Goal: Book appointment/travel/reservation

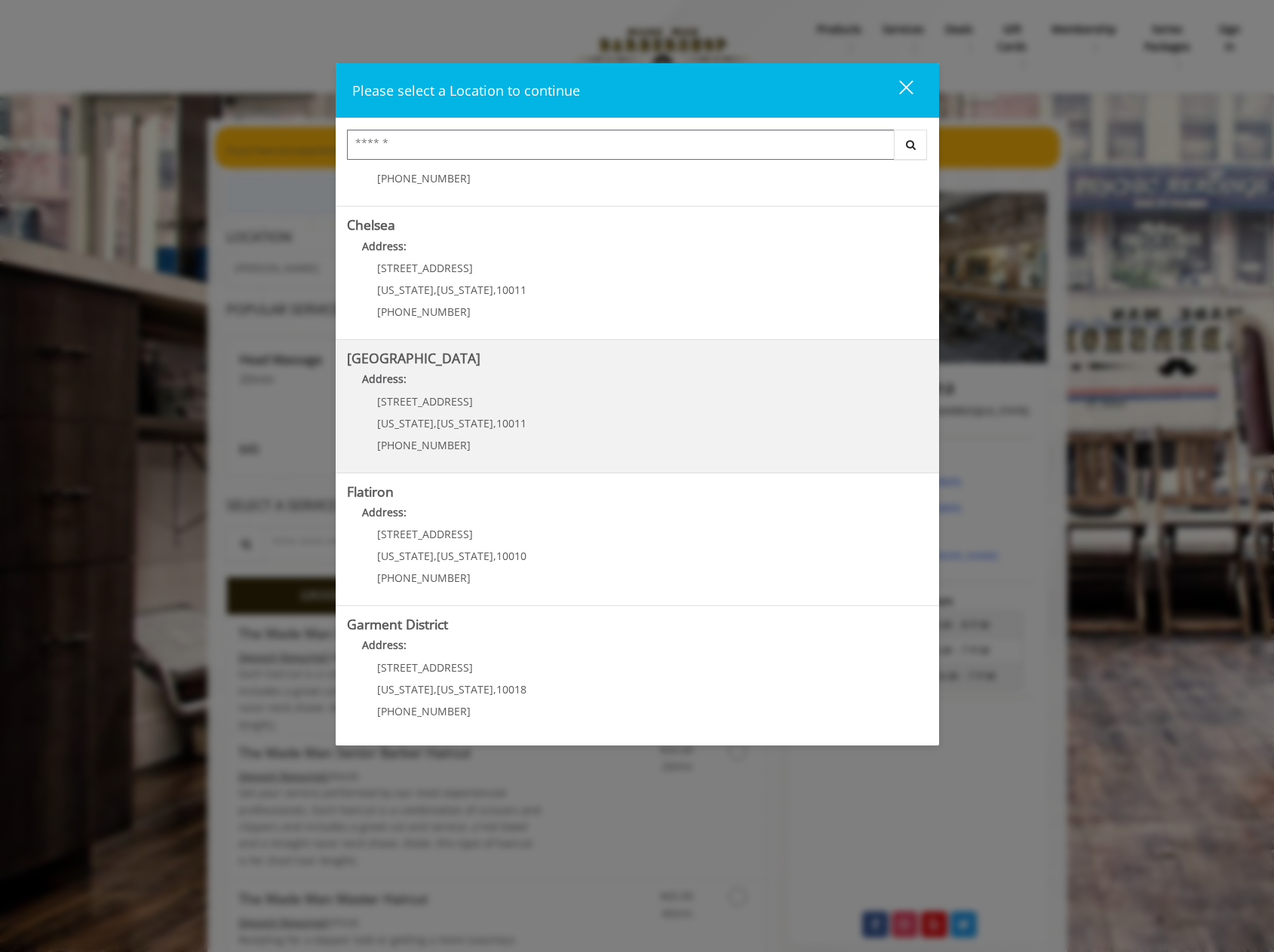
scroll to position [95, 0]
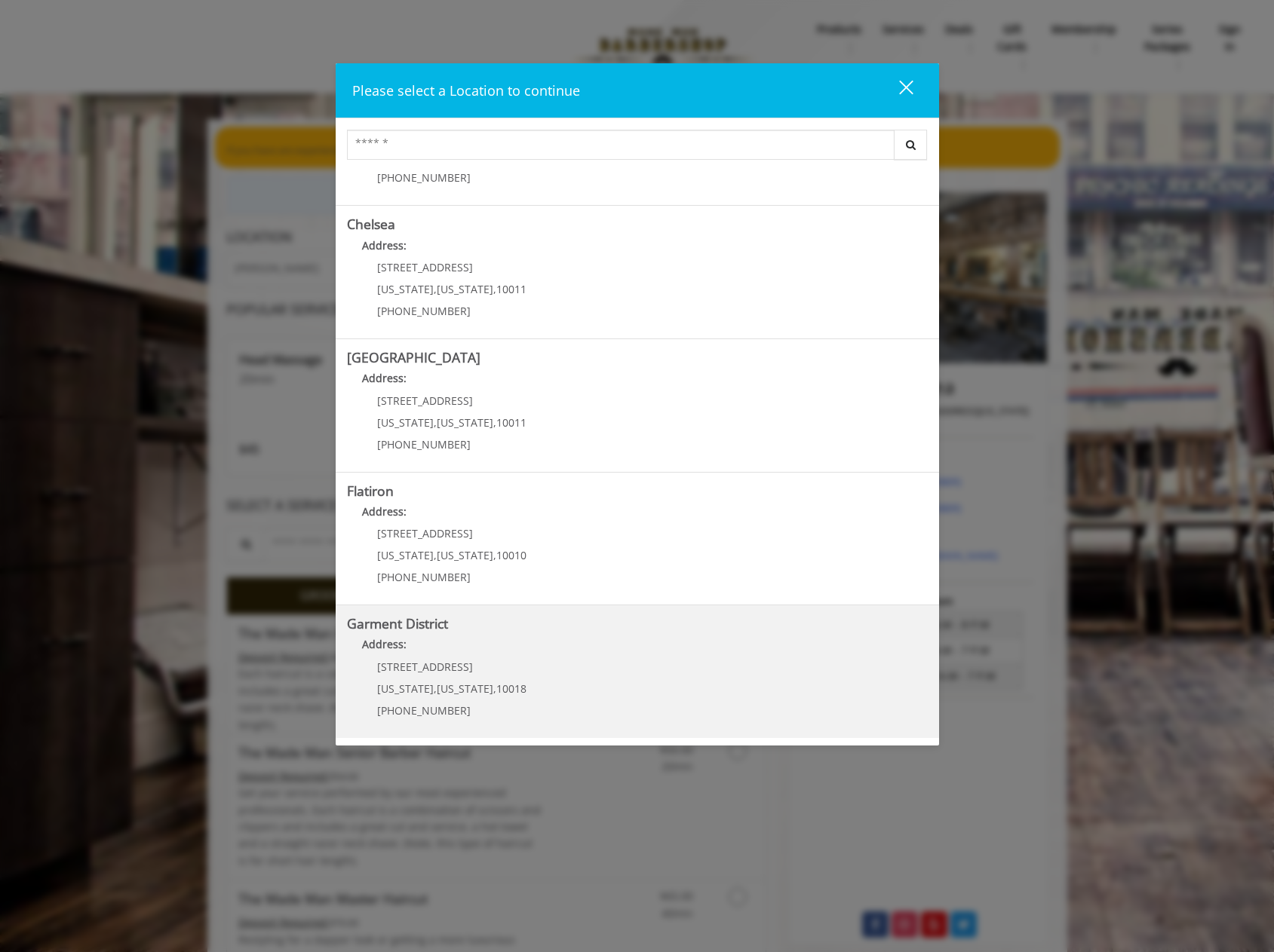
click at [409, 629] on b "Garment District" at bounding box center [398, 623] width 101 height 18
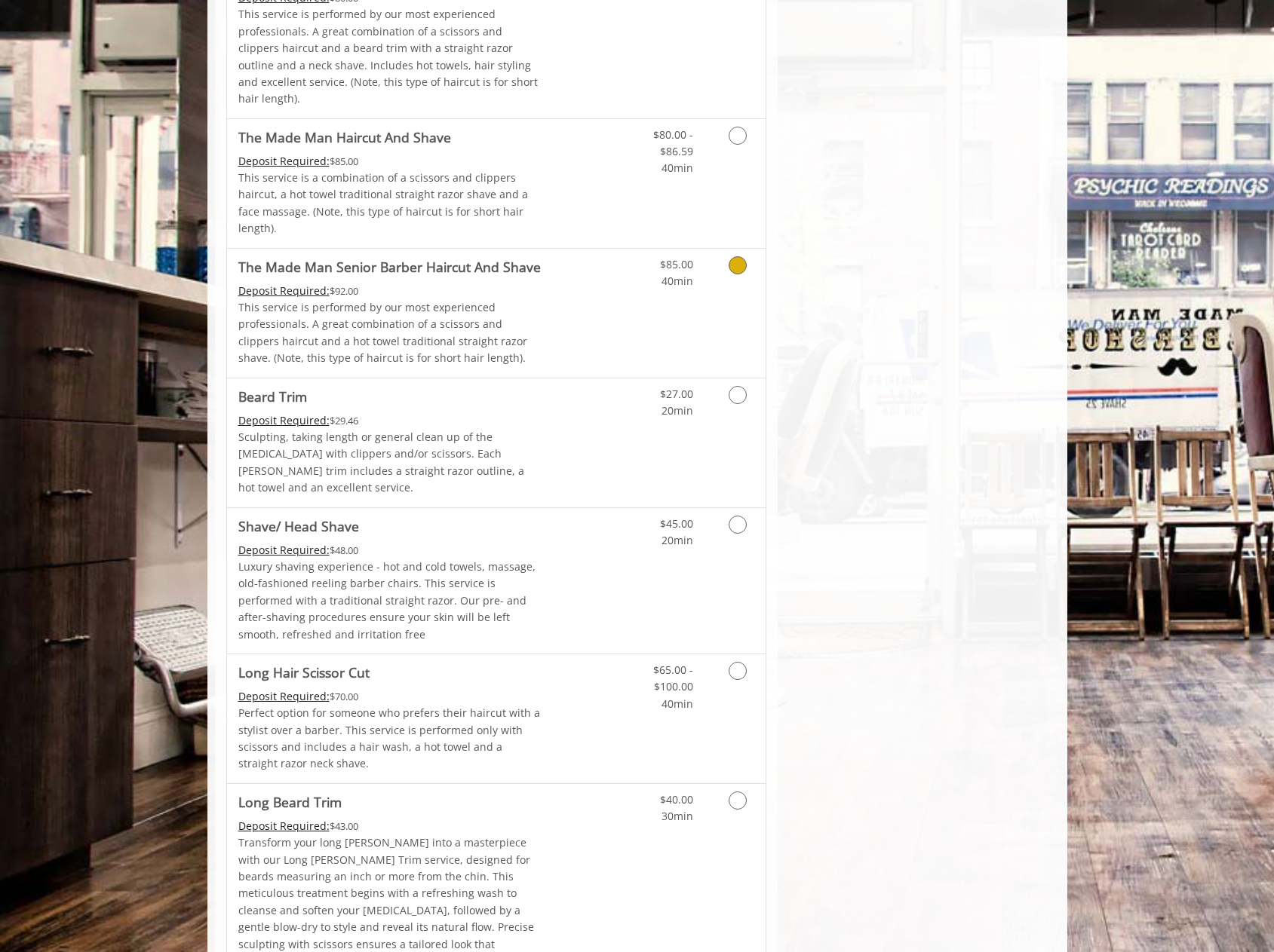
scroll to position [1357, 0]
click at [399, 426] on p "Sculpting, taking length or general clean up of the [MEDICAL_DATA] with clipper…" at bounding box center [390, 460] width 303 height 68
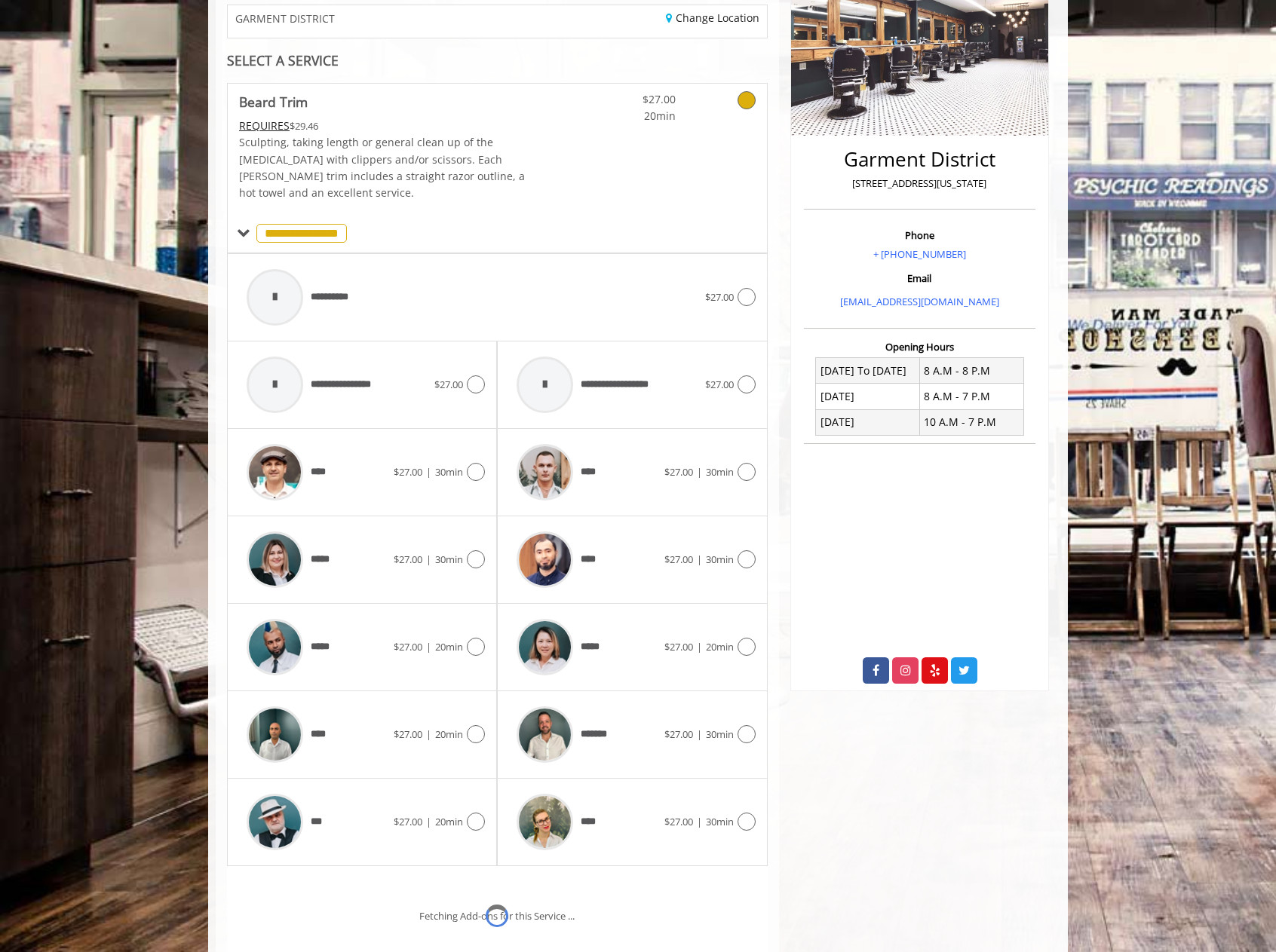
scroll to position [368, 0]
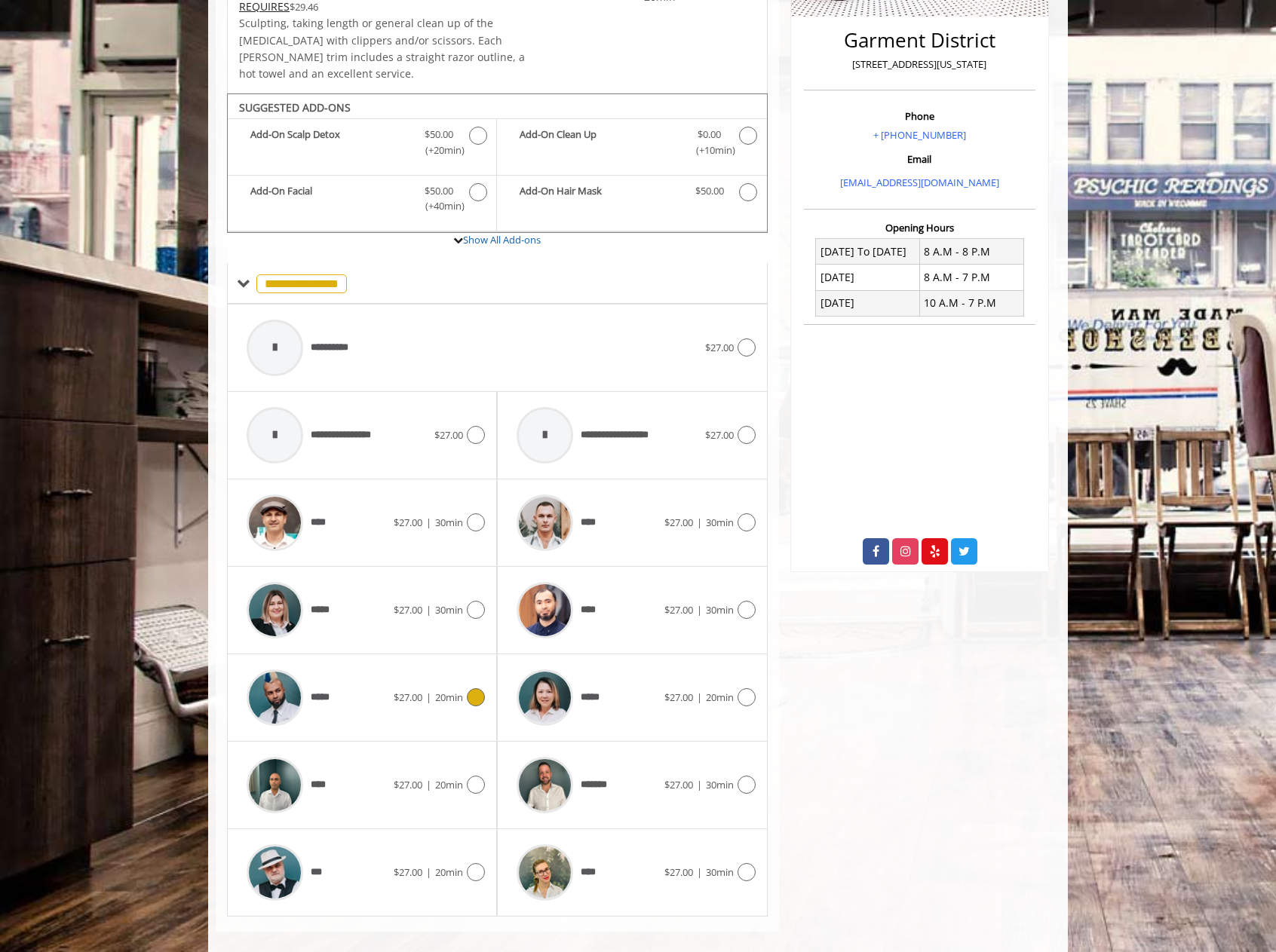
click at [477, 688] on icon at bounding box center [476, 697] width 18 height 18
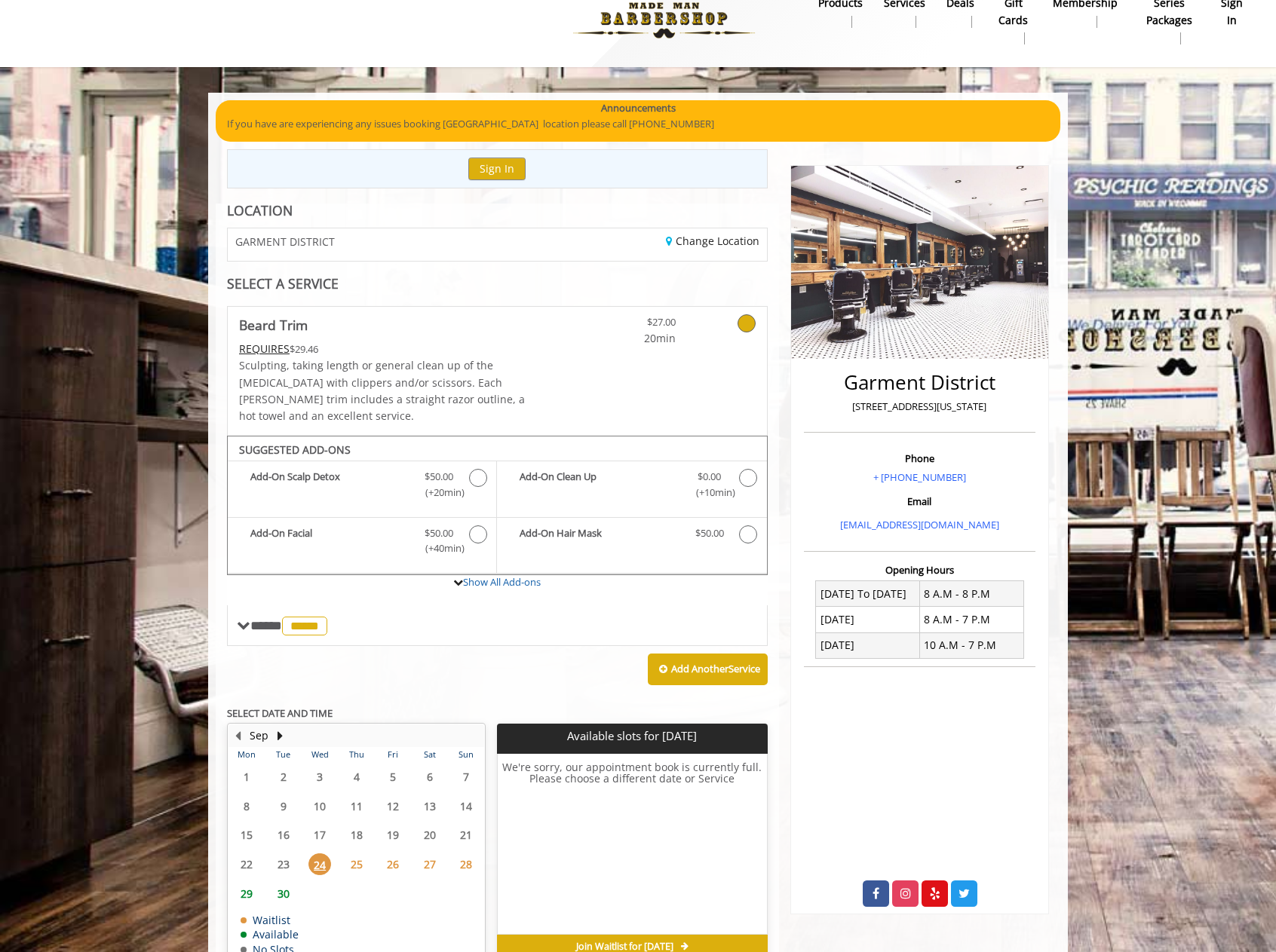
scroll to position [91, 0]
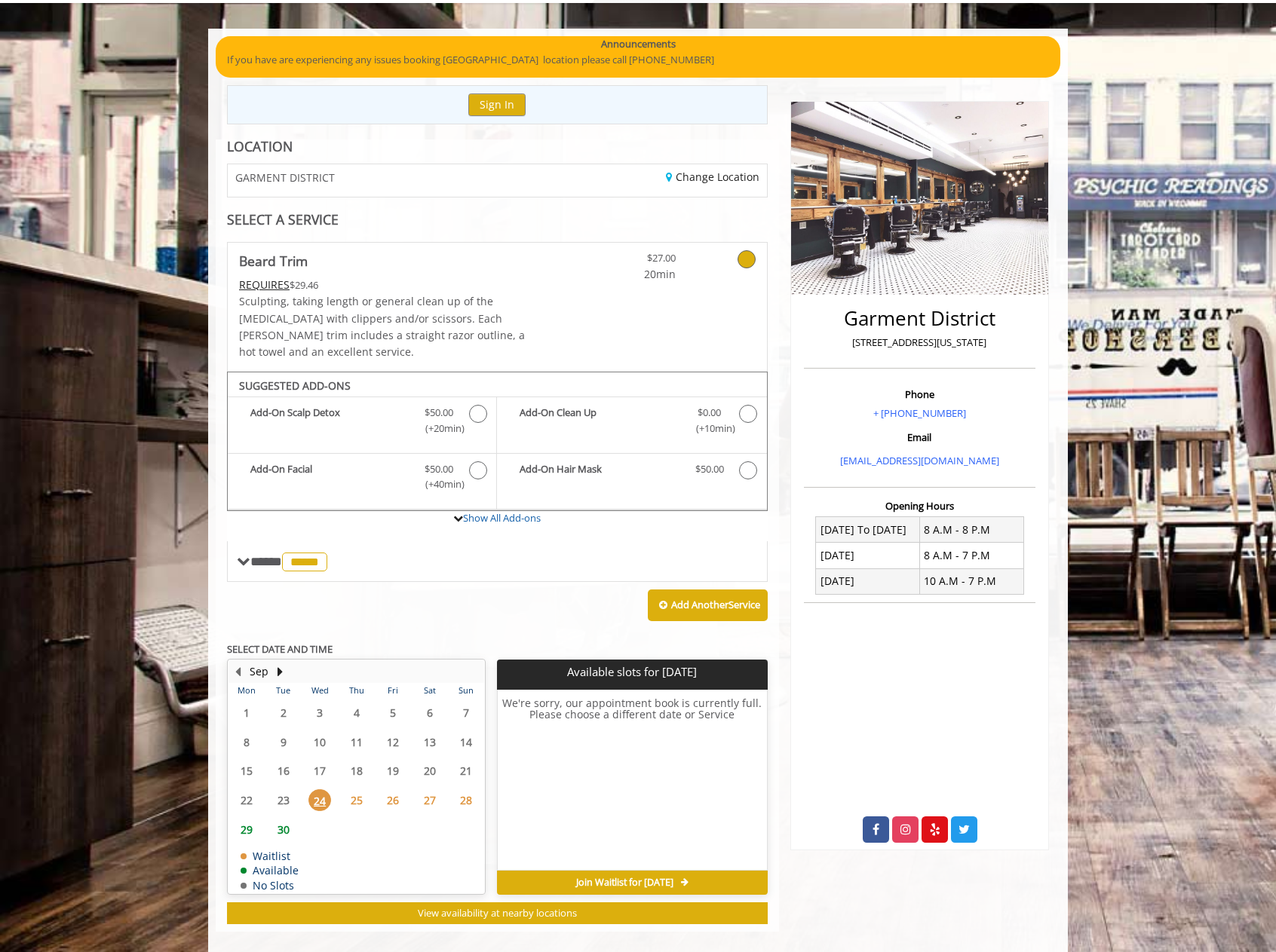
click at [323, 790] on span "24" at bounding box center [320, 800] width 23 height 22
click at [354, 789] on span "25" at bounding box center [357, 800] width 23 height 22
click at [318, 789] on span "24" at bounding box center [320, 800] width 23 height 22
click at [749, 261] on icon at bounding box center [747, 259] width 18 height 18
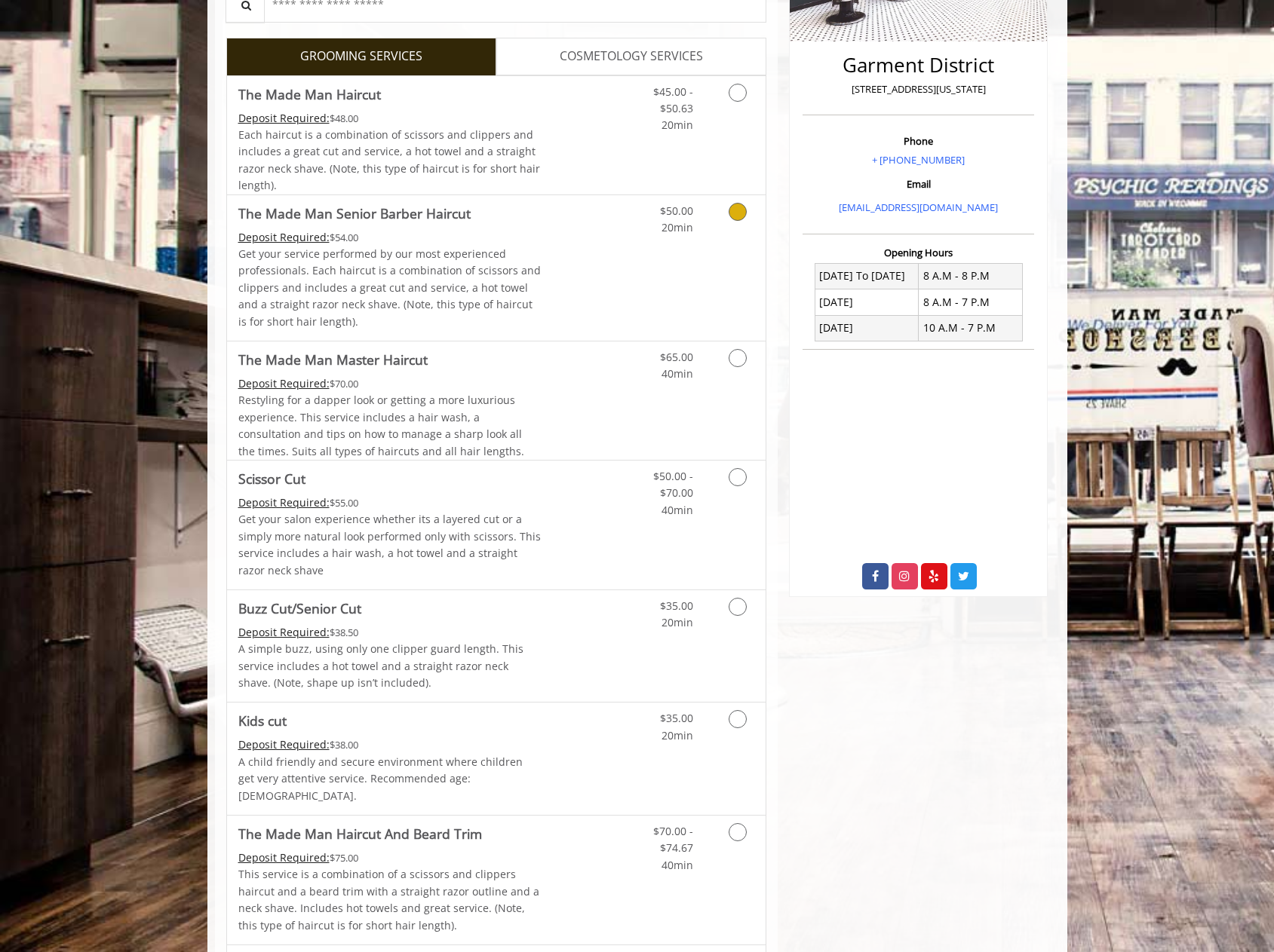
scroll to position [618, 0]
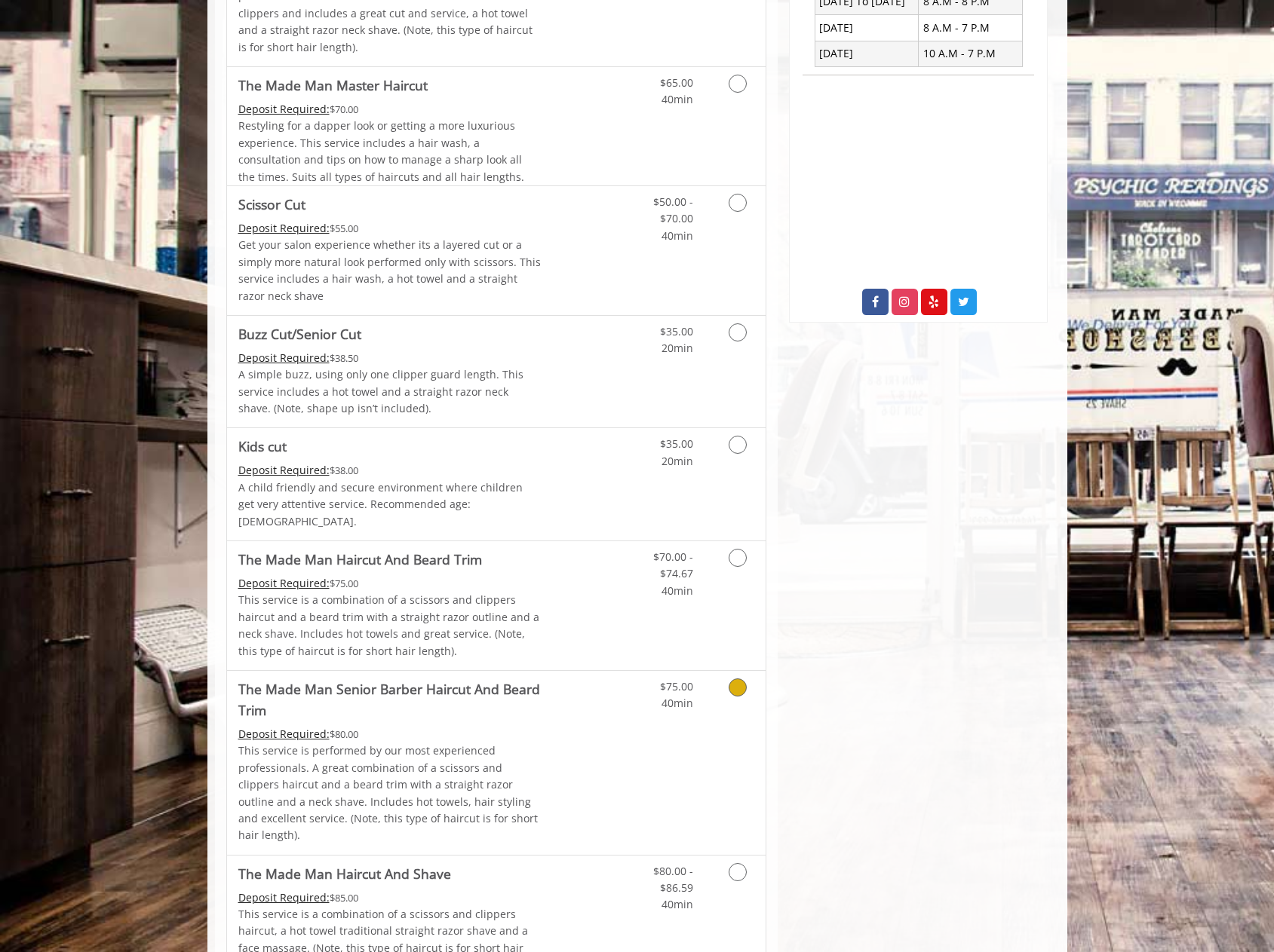
click at [740, 678] on icon "Grooming services" at bounding box center [738, 687] width 18 height 18
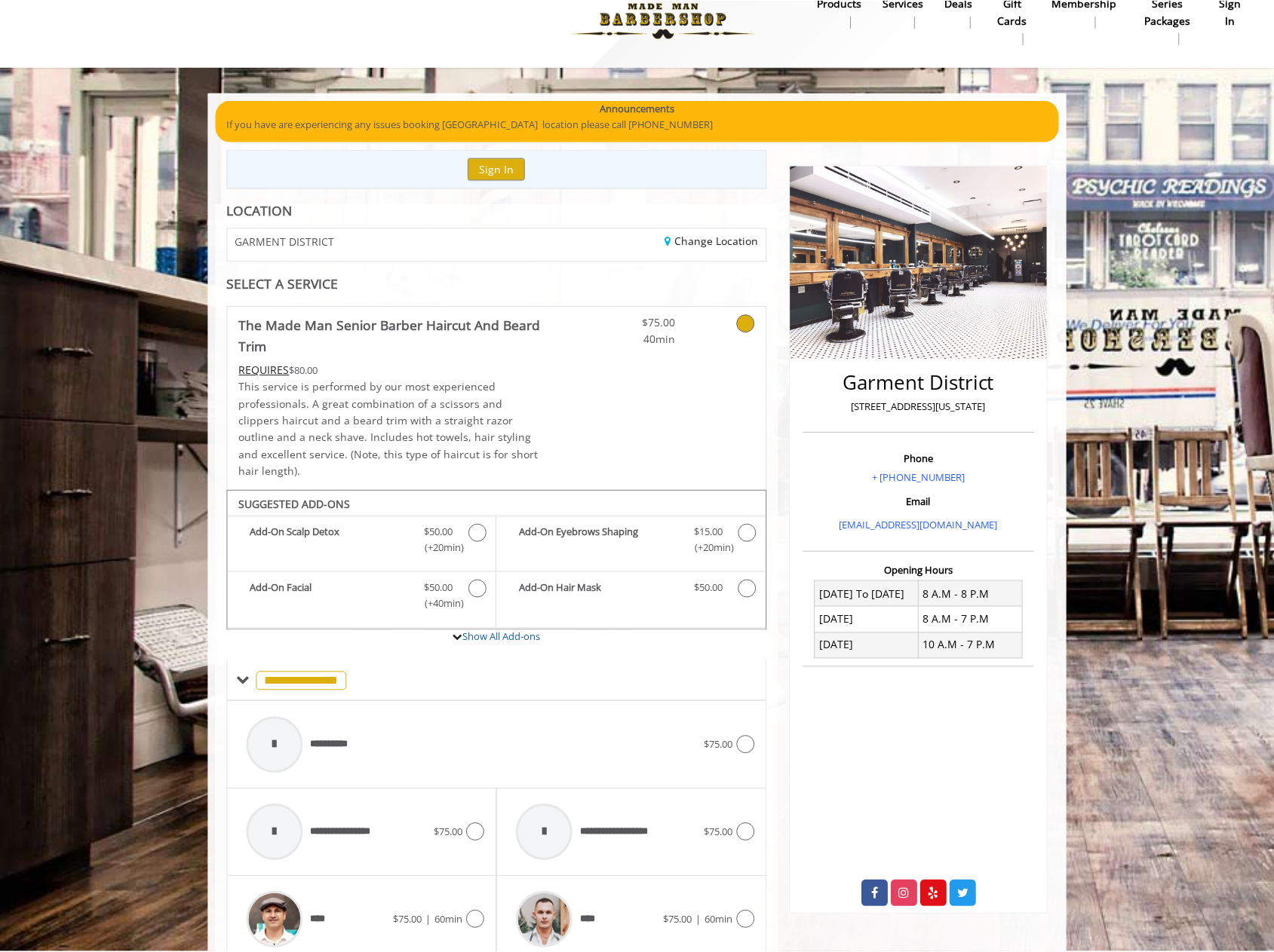
scroll to position [161, 0]
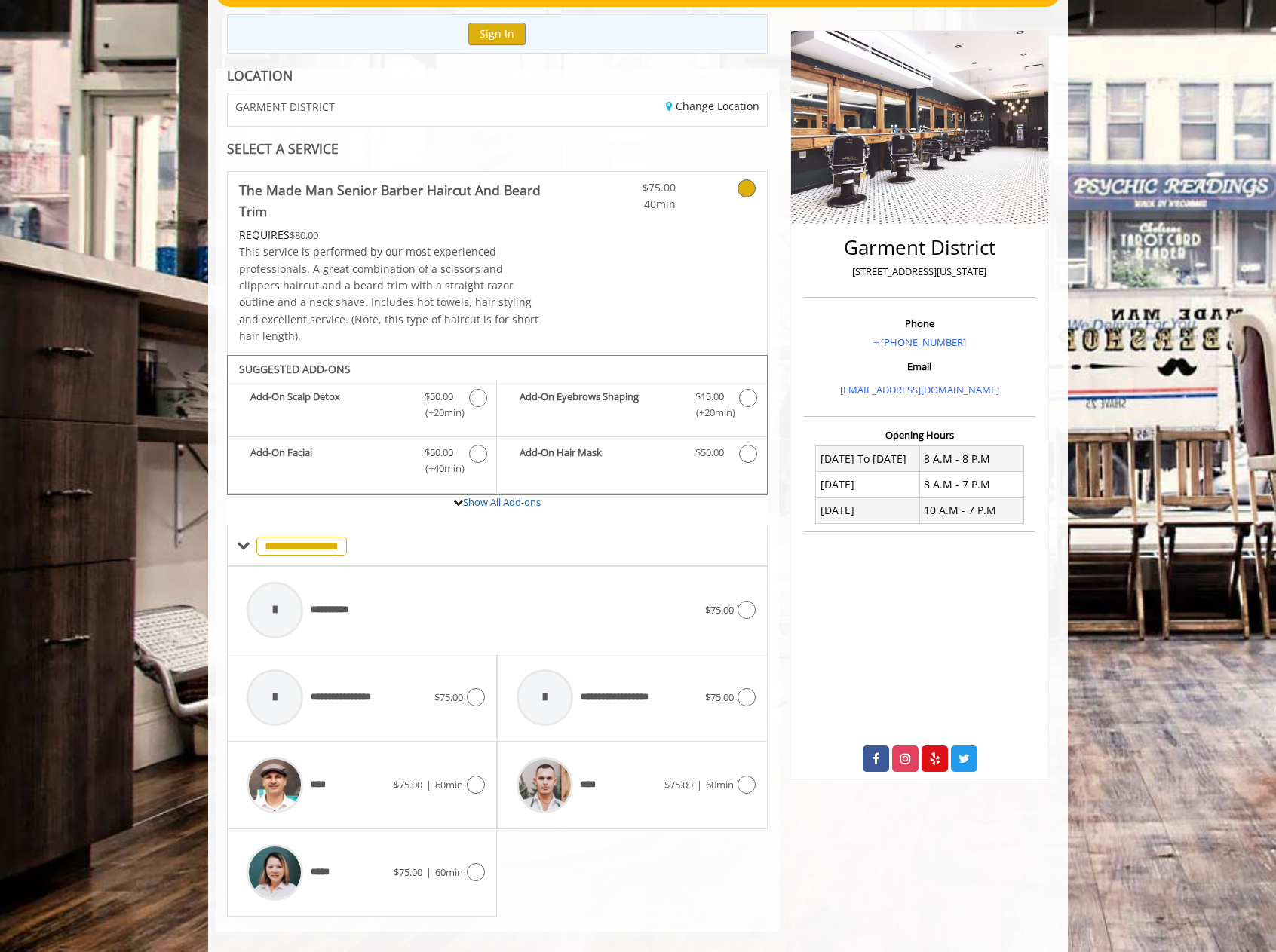
click at [749, 194] on icon at bounding box center [747, 188] width 18 height 18
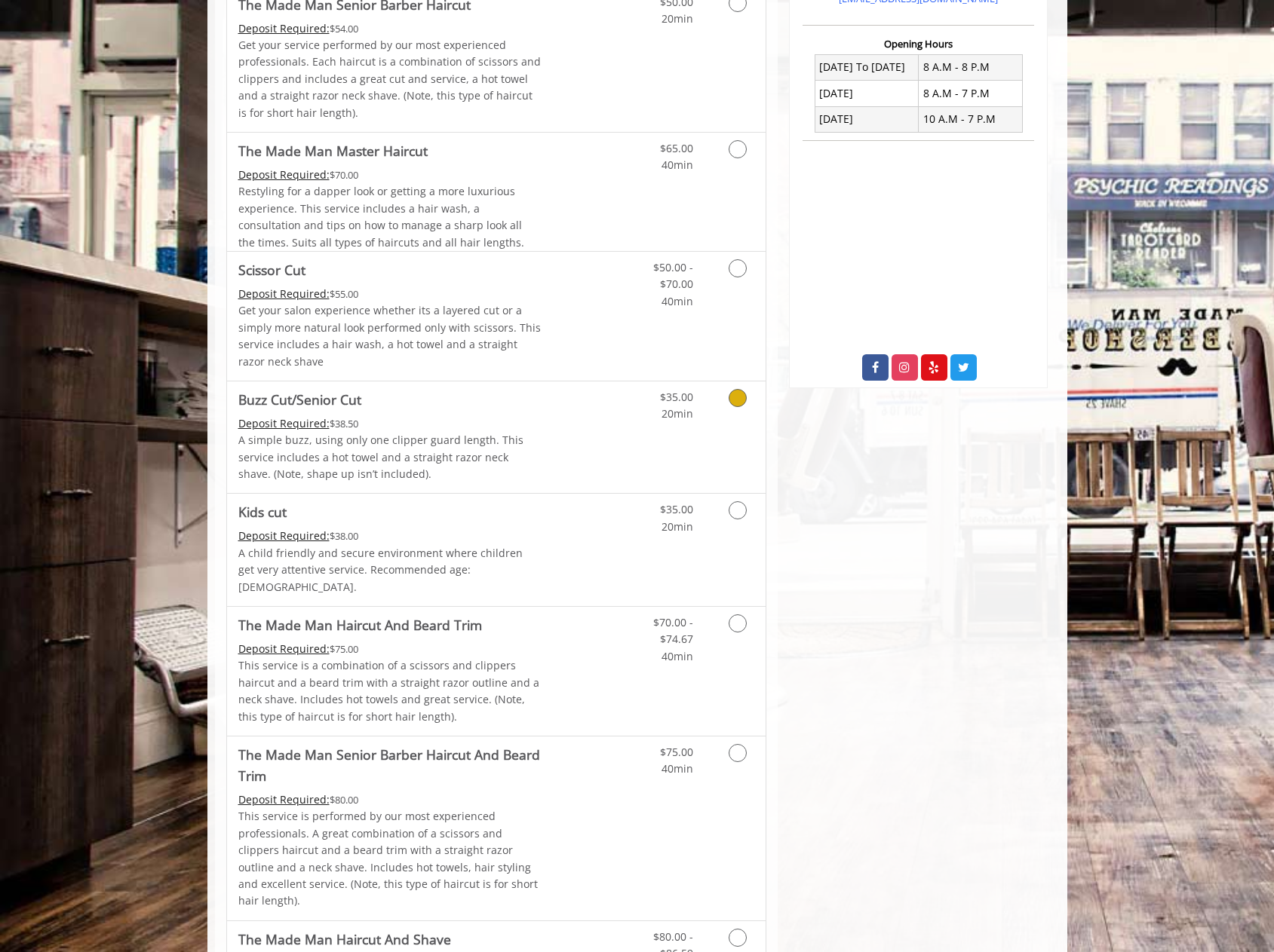
scroll to position [613, 0]
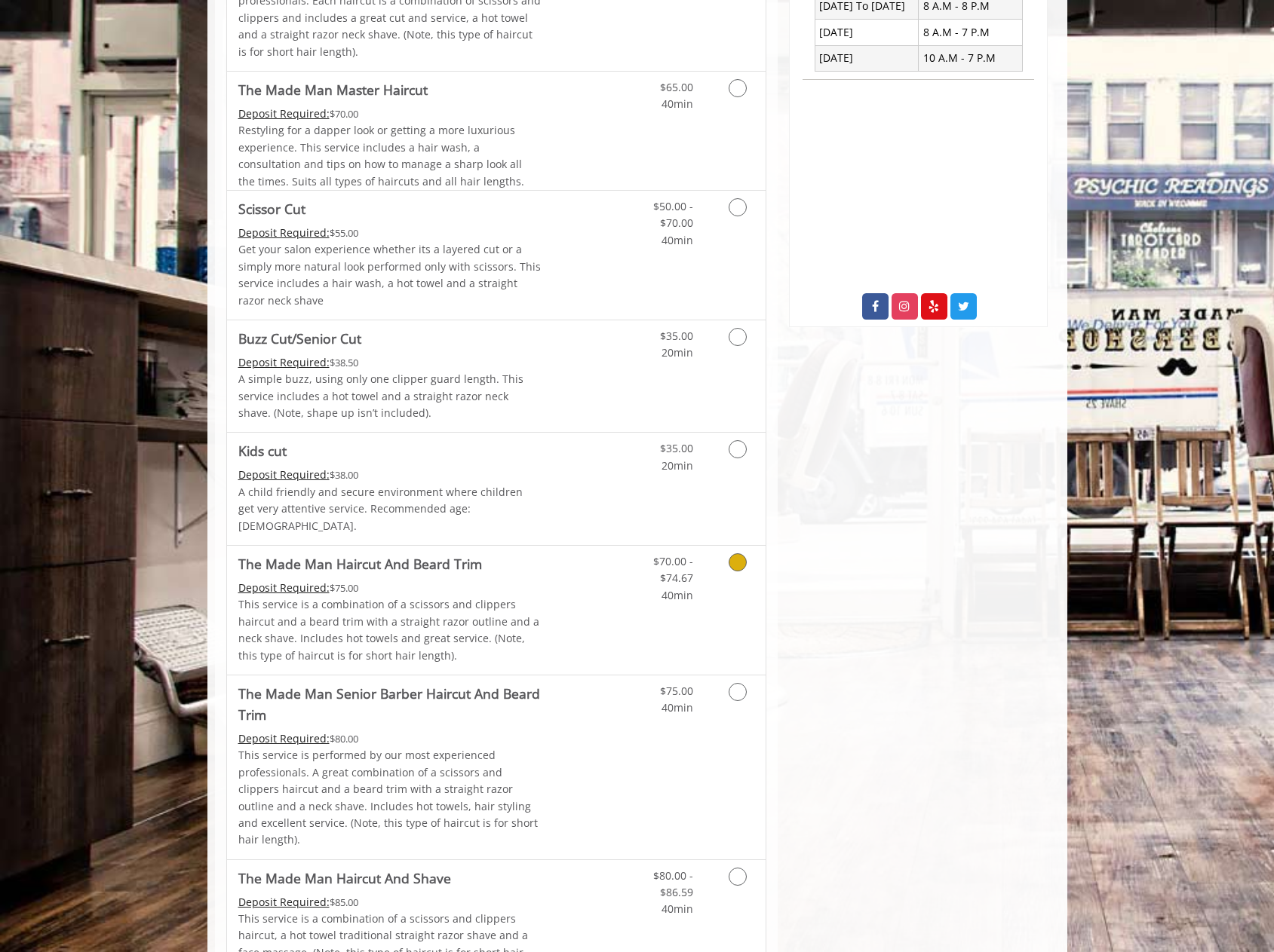
click at [738, 554] on icon "Grooming services" at bounding box center [738, 563] width 18 height 18
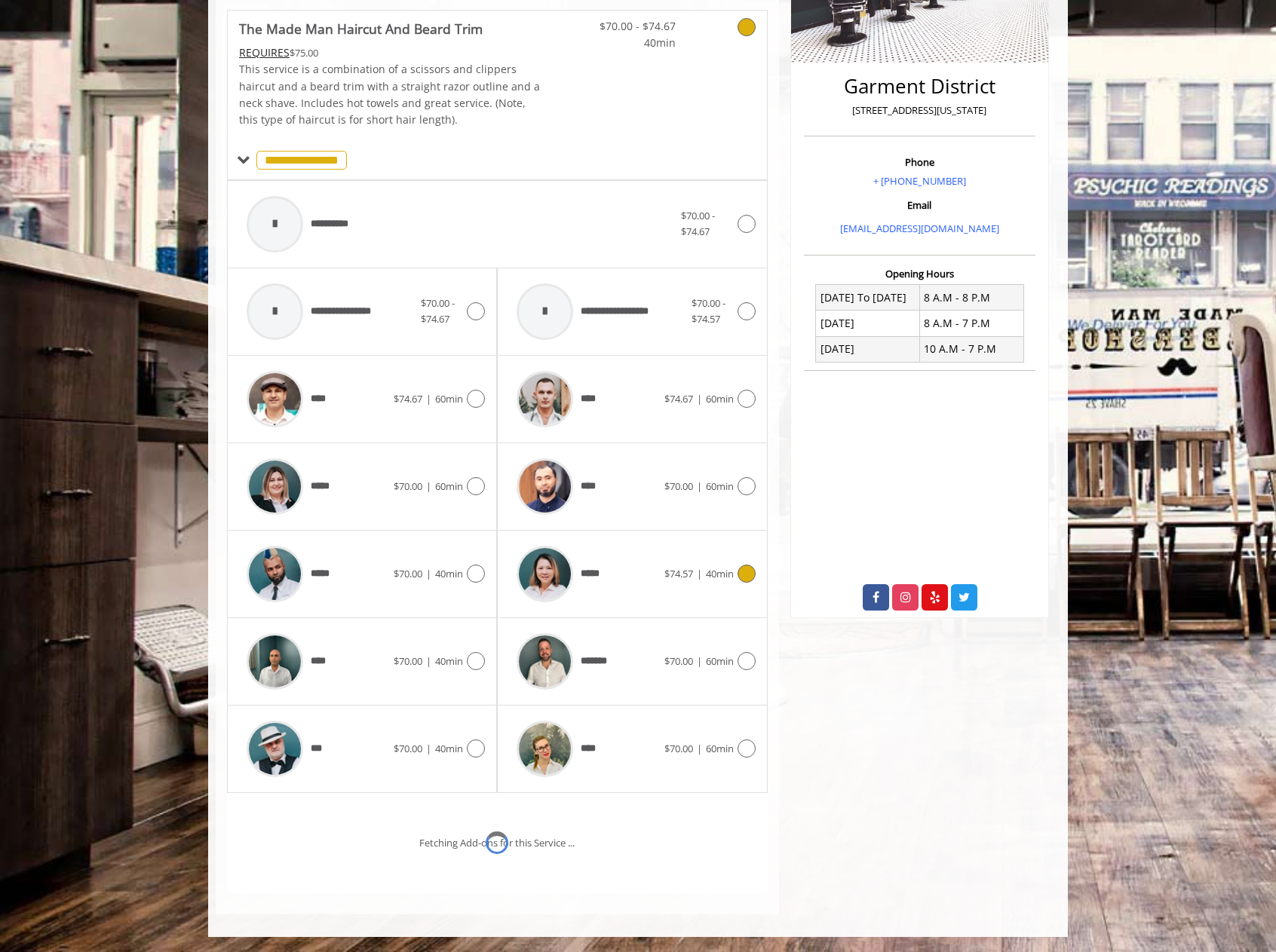
scroll to position [386, 0]
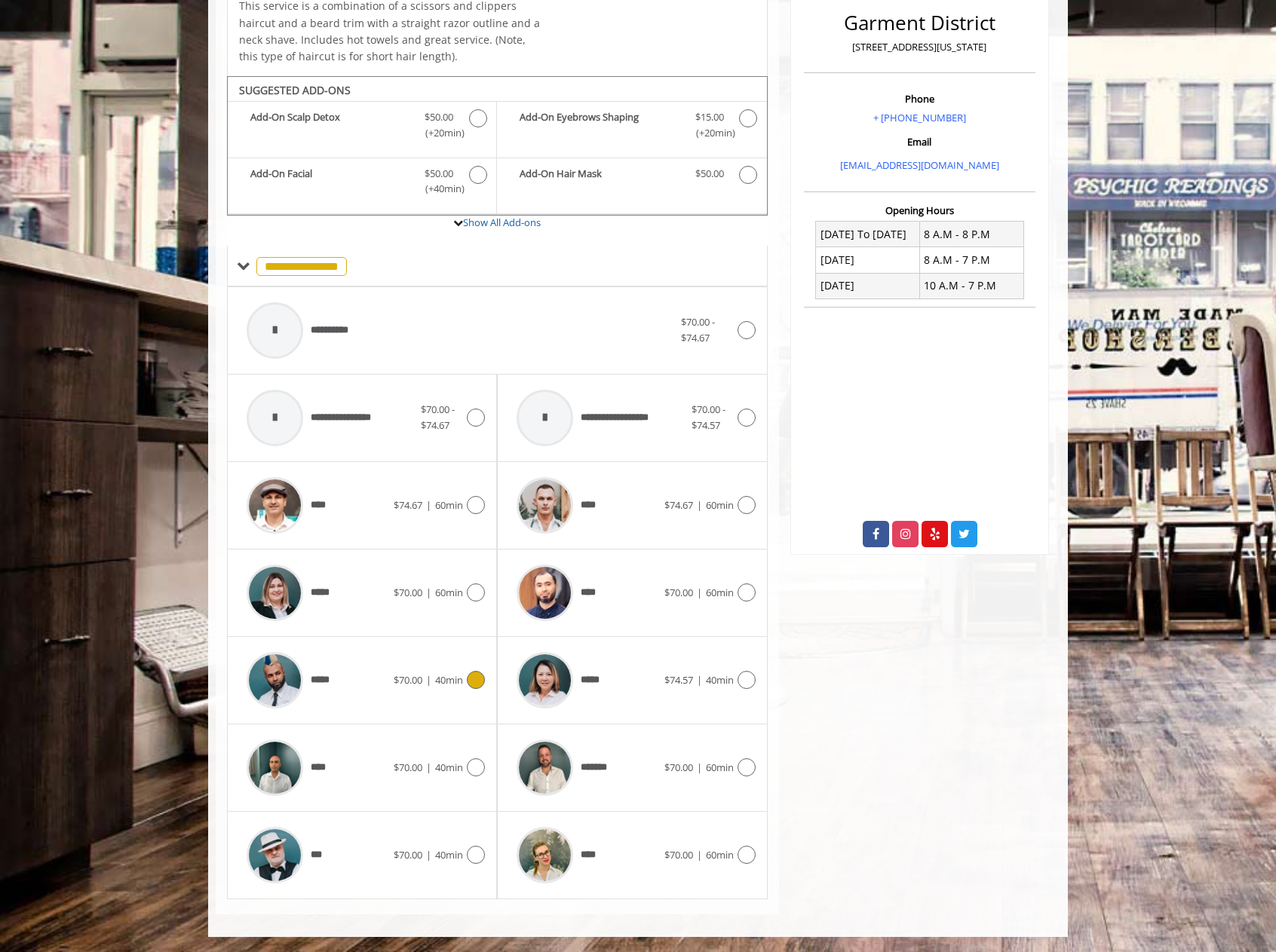
click at [479, 680] on icon at bounding box center [476, 680] width 18 height 18
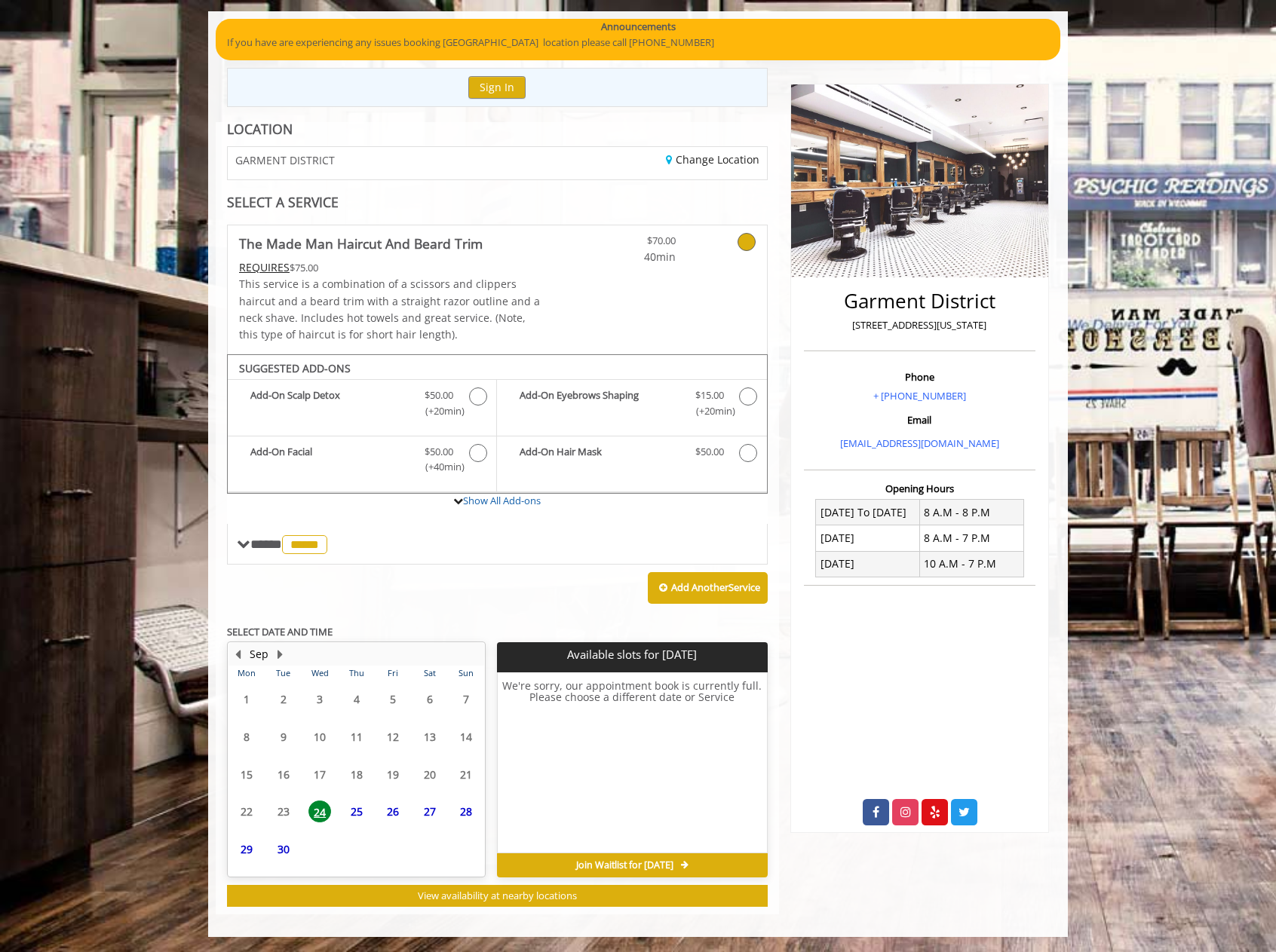
scroll to position [108, 0]
click at [673, 862] on span "Join Waitlist for [DATE]" at bounding box center [625, 865] width 98 height 12
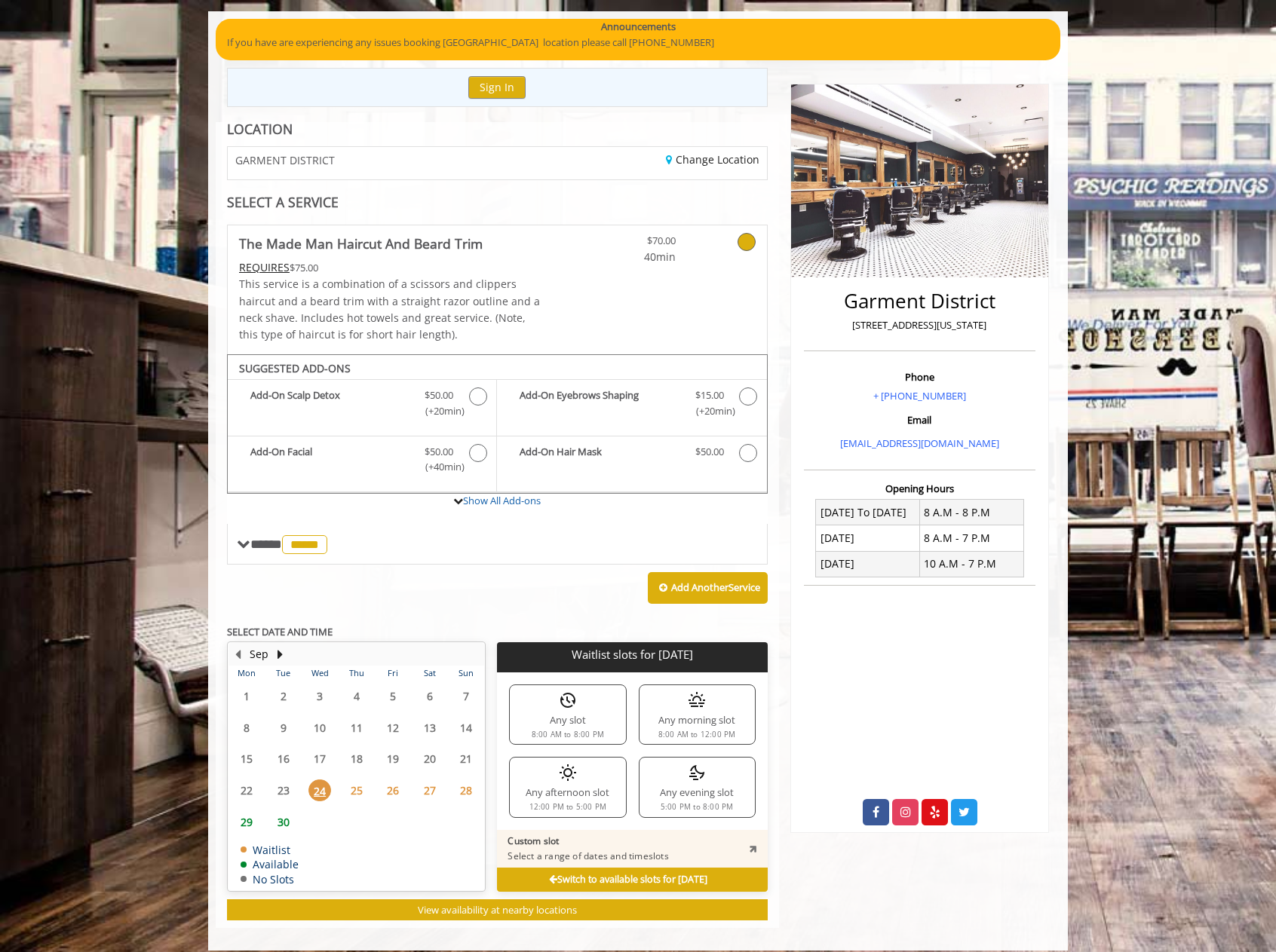
click at [570, 780] on img at bounding box center [568, 773] width 18 height 18
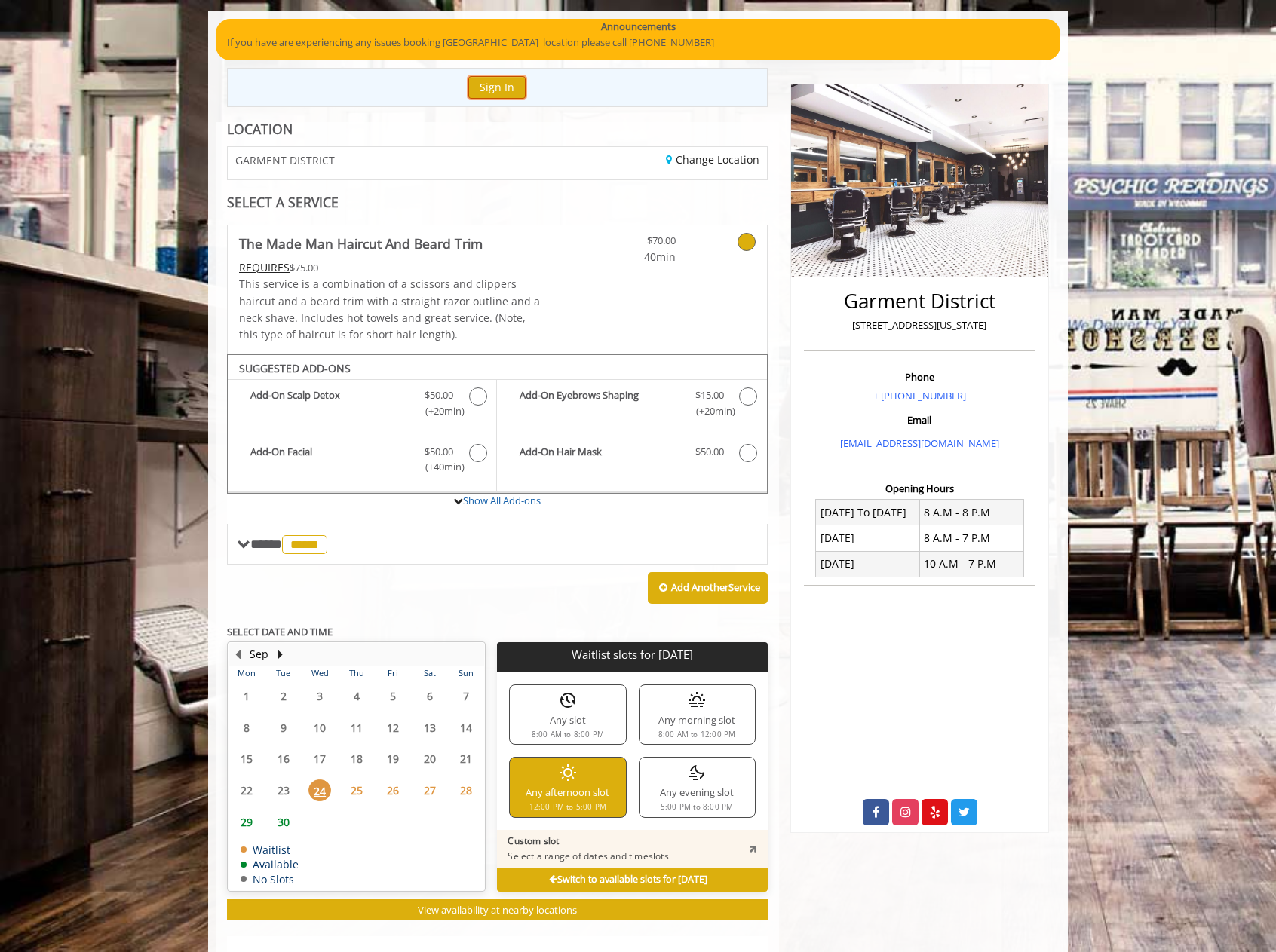
click at [494, 88] on button "Sign In" at bounding box center [497, 87] width 57 height 22
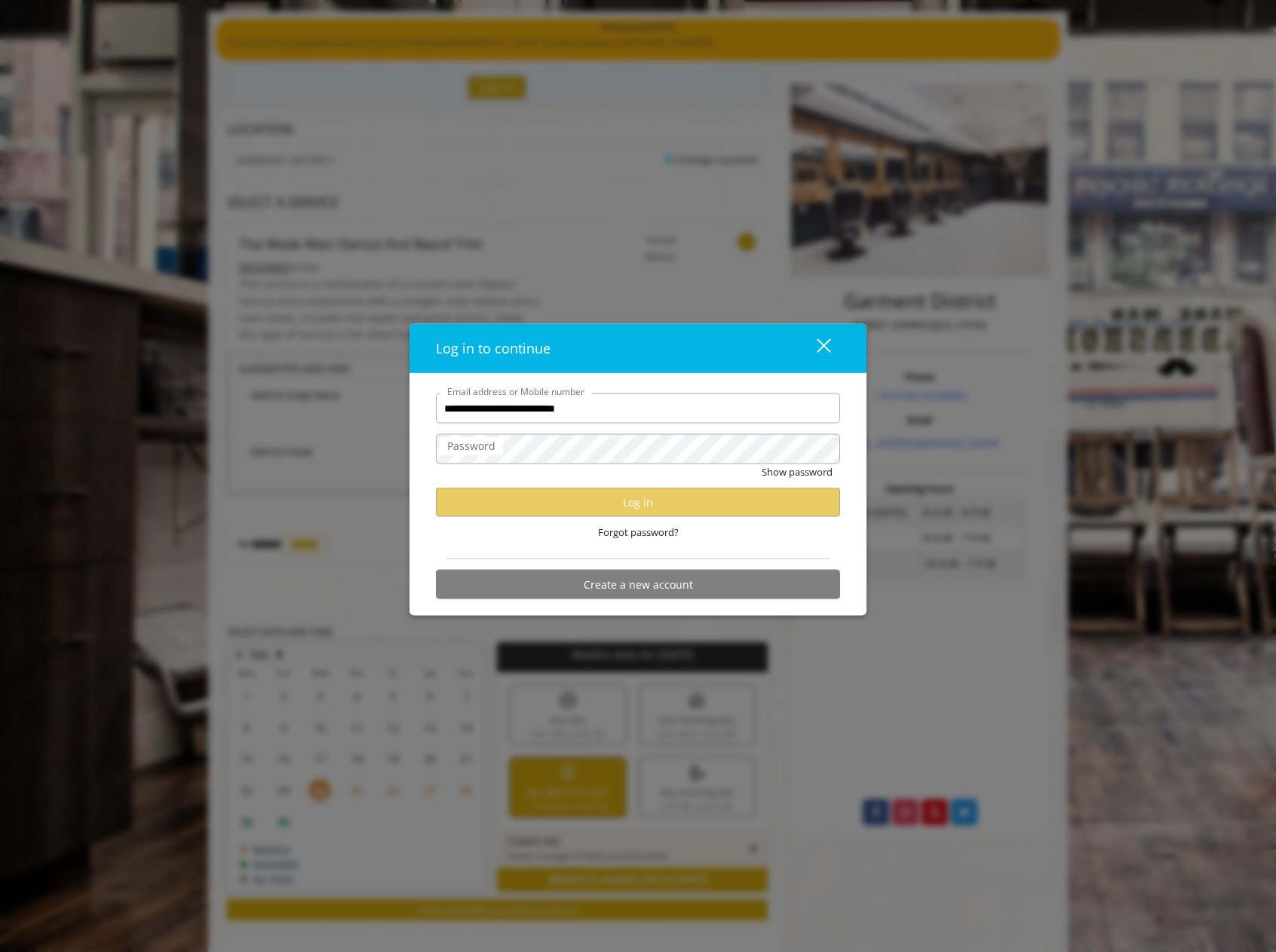
type input "**********"
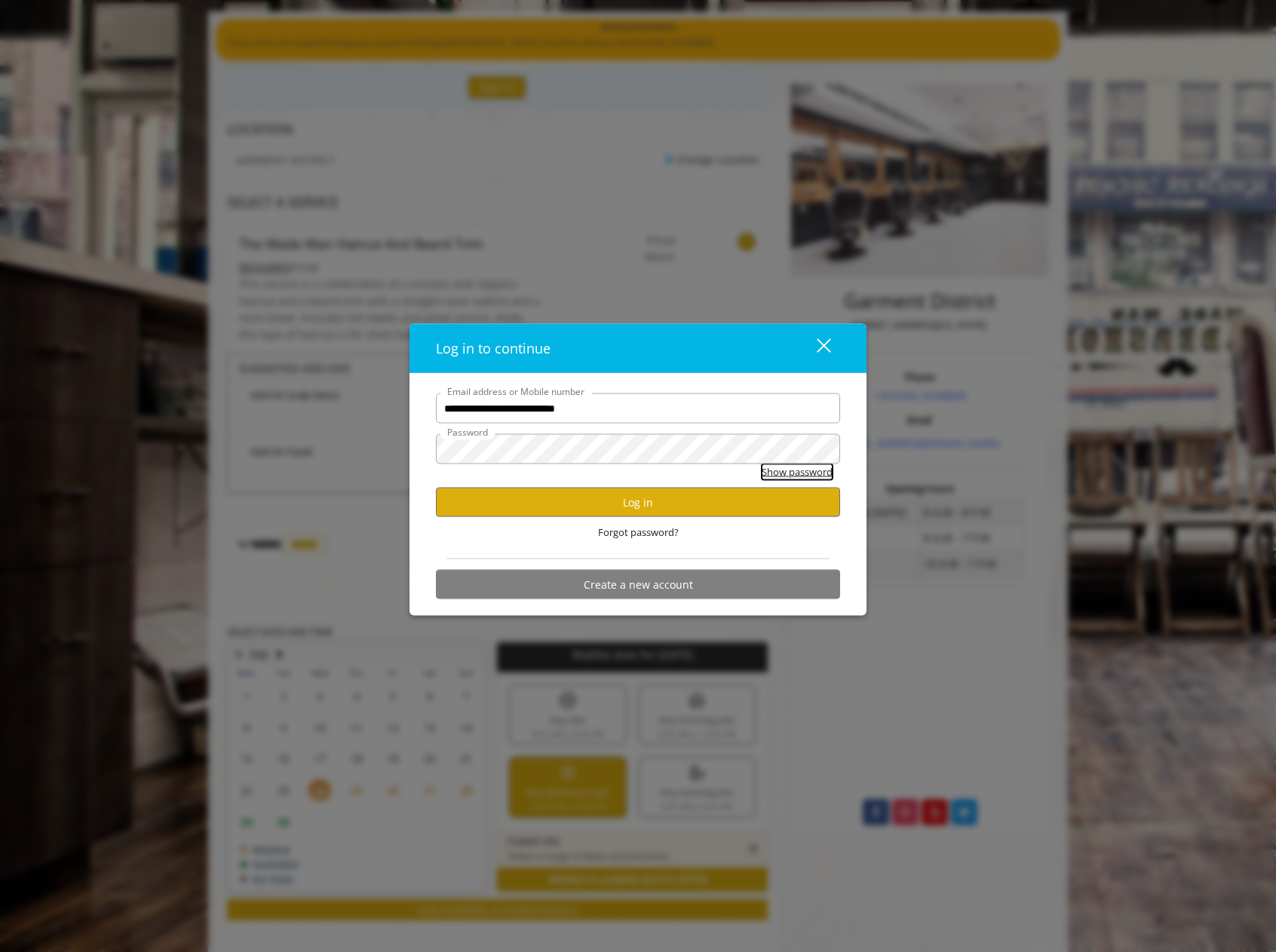
click at [784, 473] on button "Show password" at bounding box center [797, 472] width 71 height 16
click at [642, 507] on button "Log in" at bounding box center [638, 502] width 404 height 29
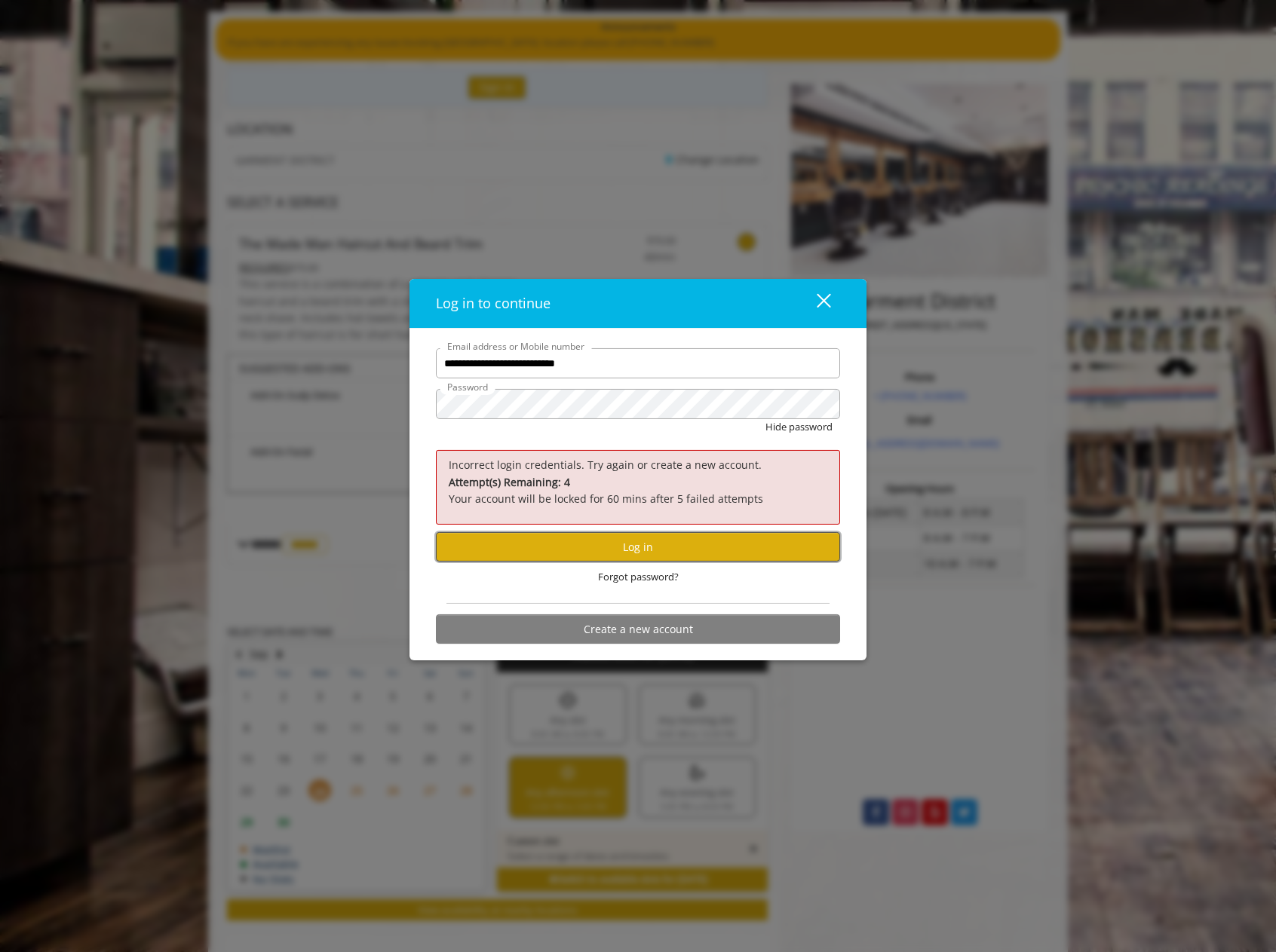
click at [656, 547] on button "Log in" at bounding box center [638, 547] width 404 height 29
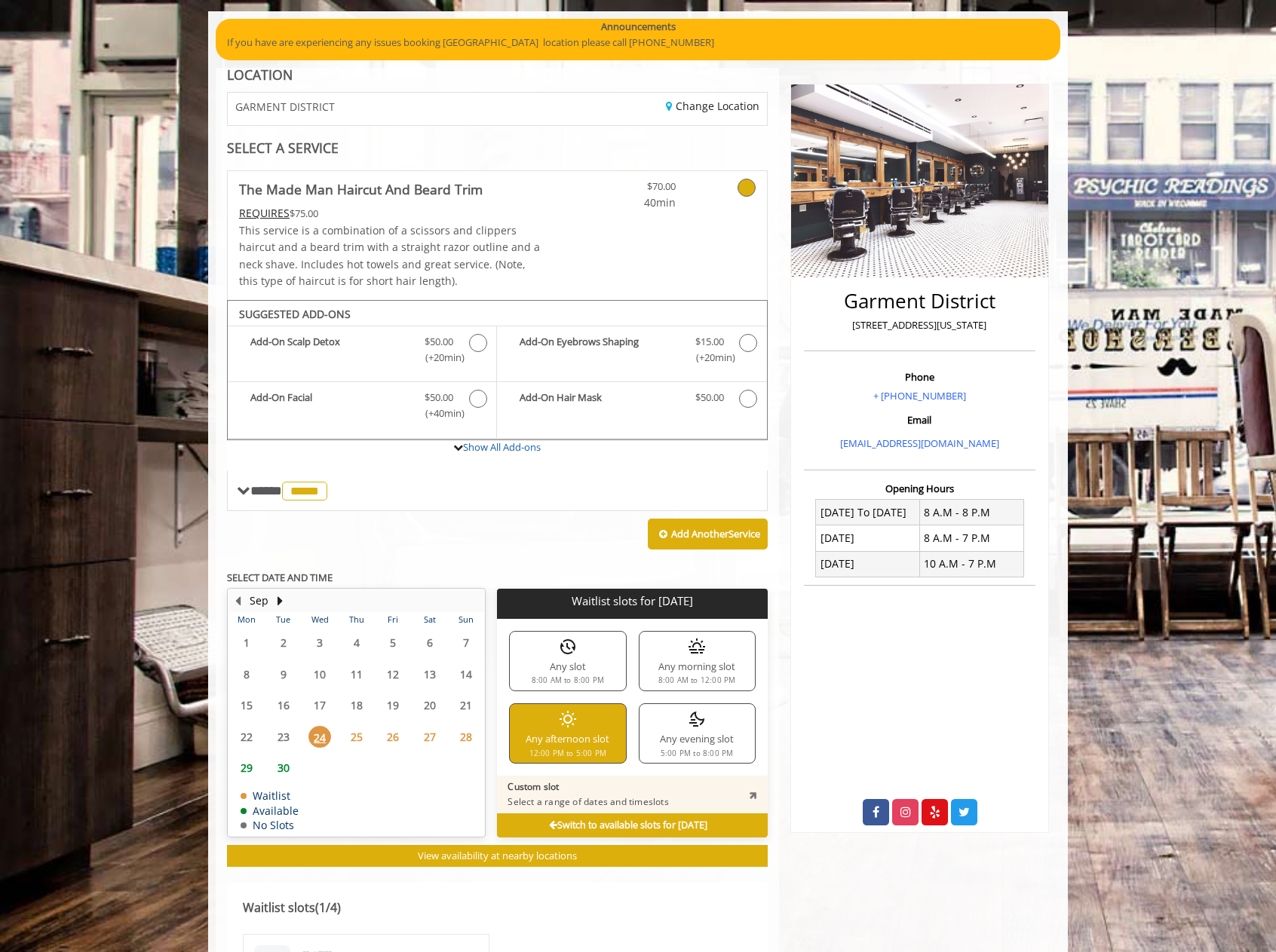
click at [552, 742] on div "Any afternoon slot 12:00 PM to 5:00 PM" at bounding box center [567, 733] width 117 height 60
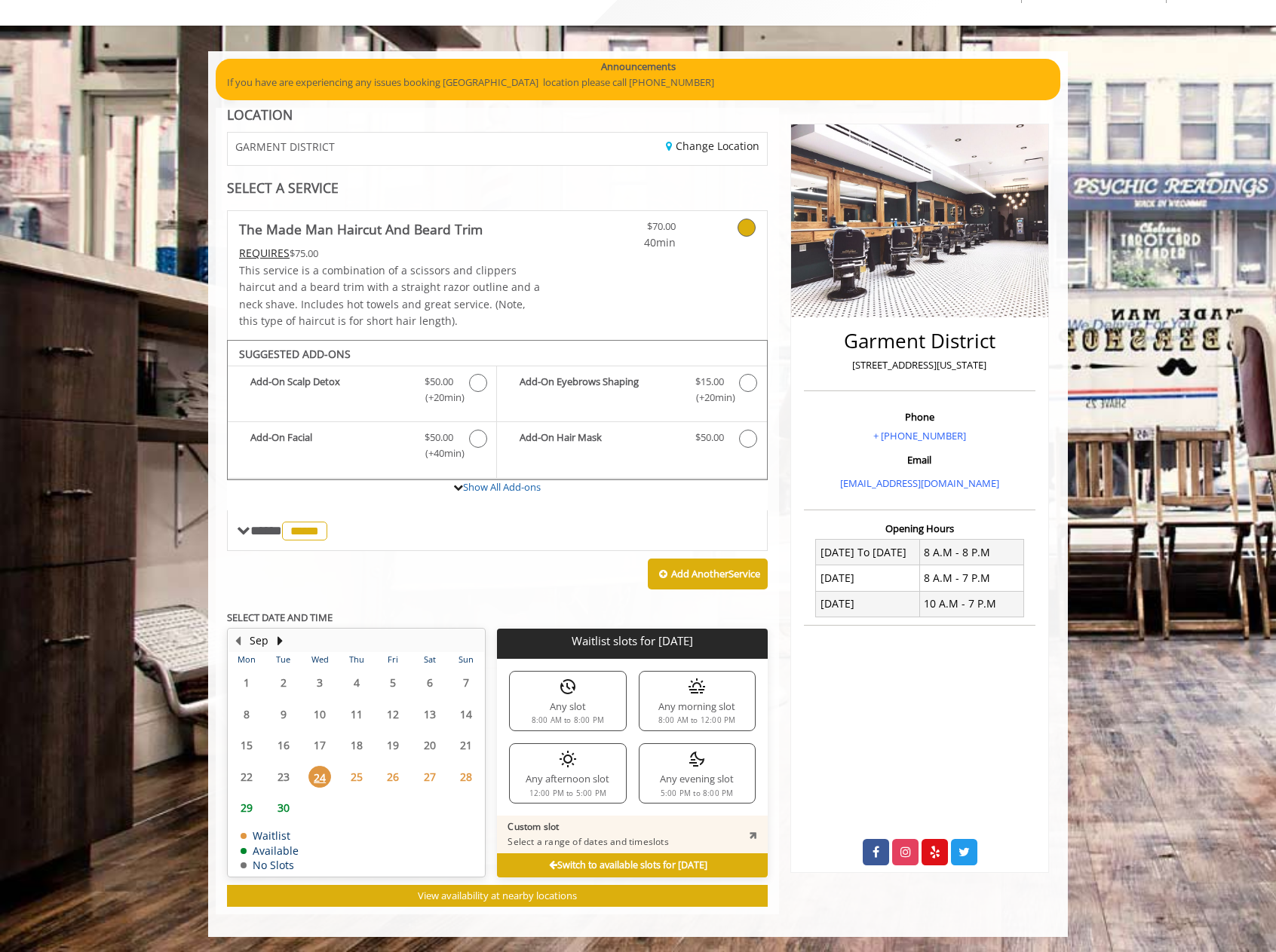
scroll to position [68, 0]
click at [561, 767] on img at bounding box center [568, 759] width 18 height 18
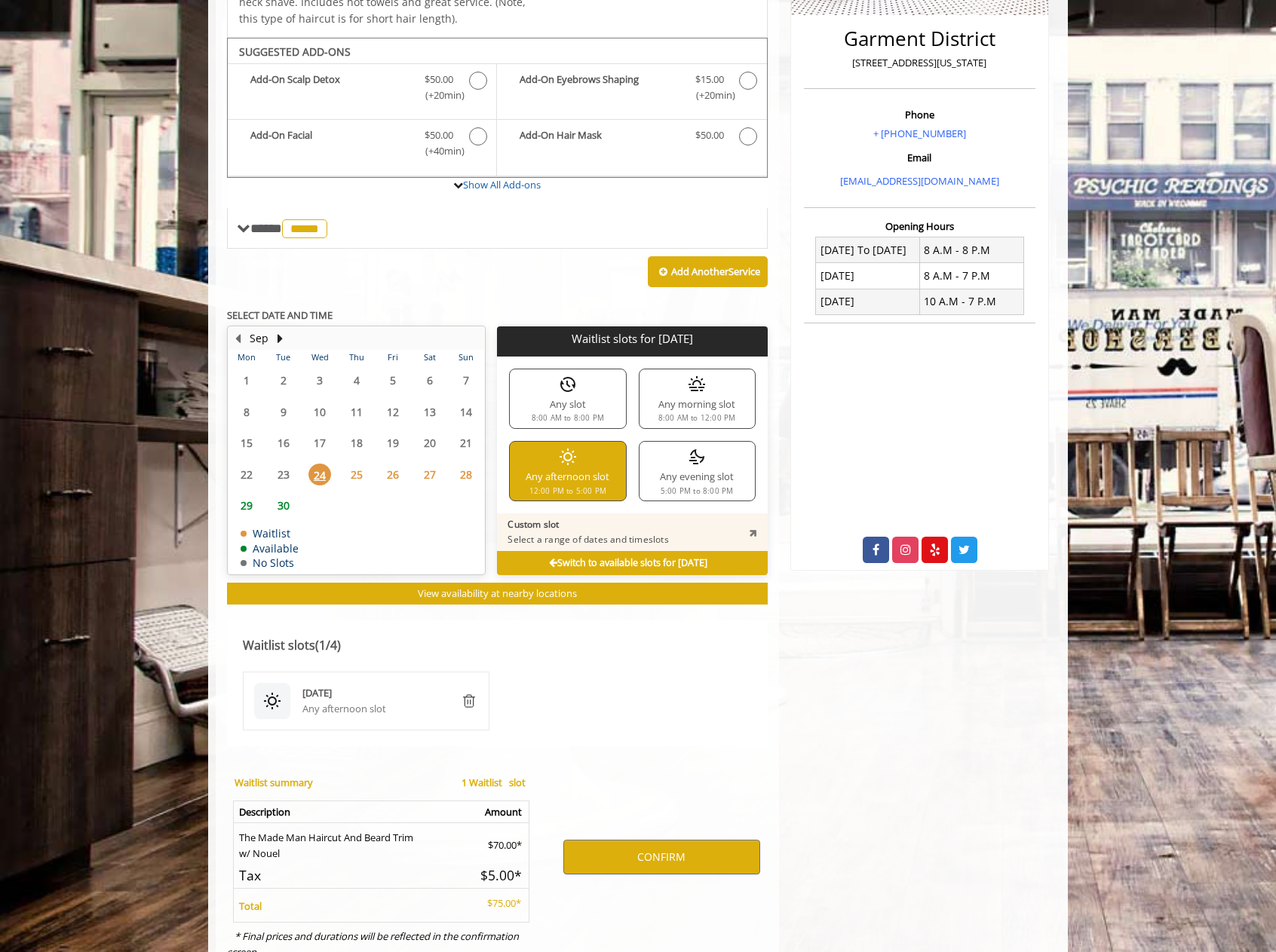
scroll to position [423, 0]
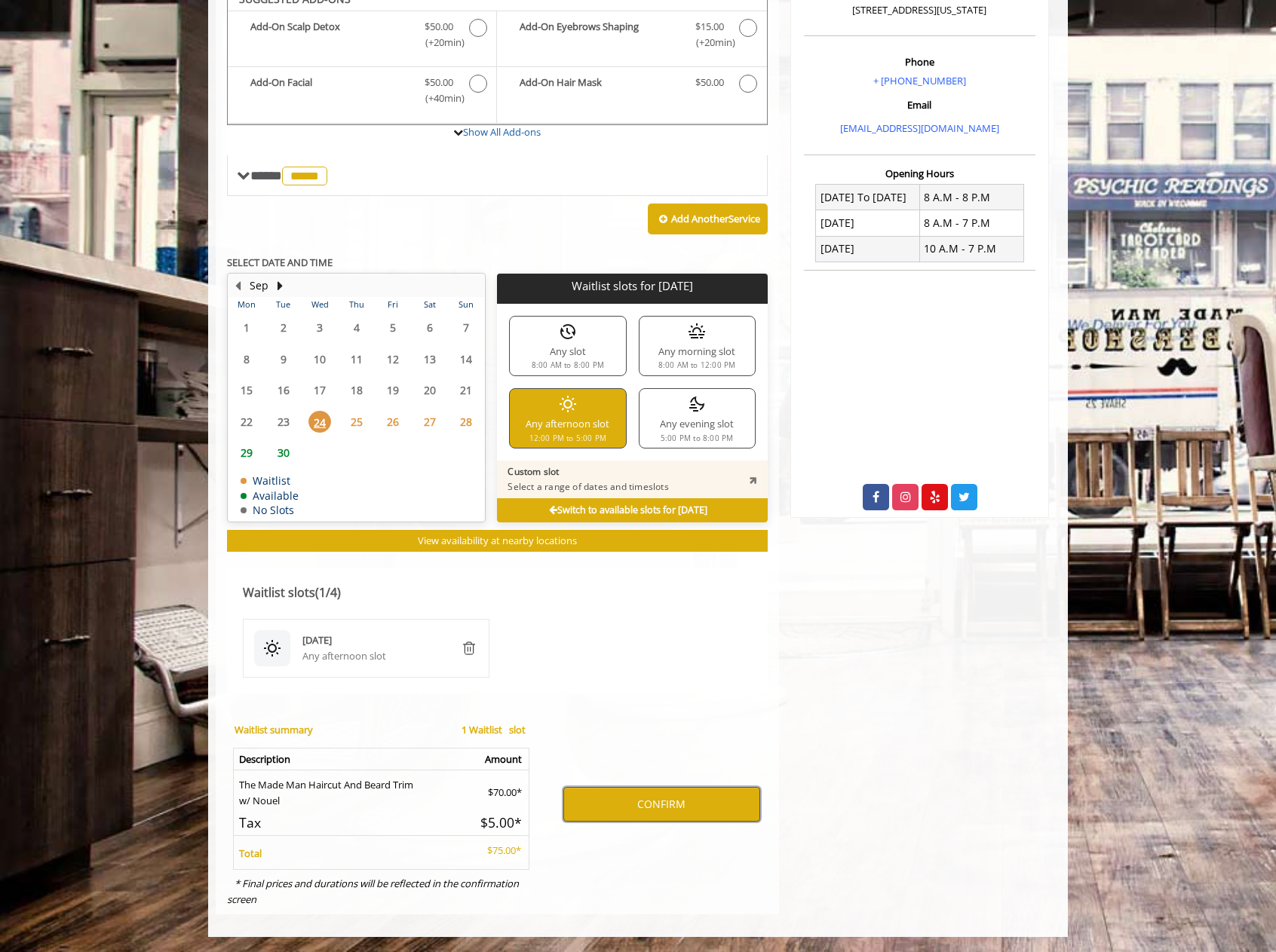
click at [665, 810] on button "CONFIRM" at bounding box center [662, 805] width 197 height 35
